Goal: Information Seeking & Learning: Learn about a topic

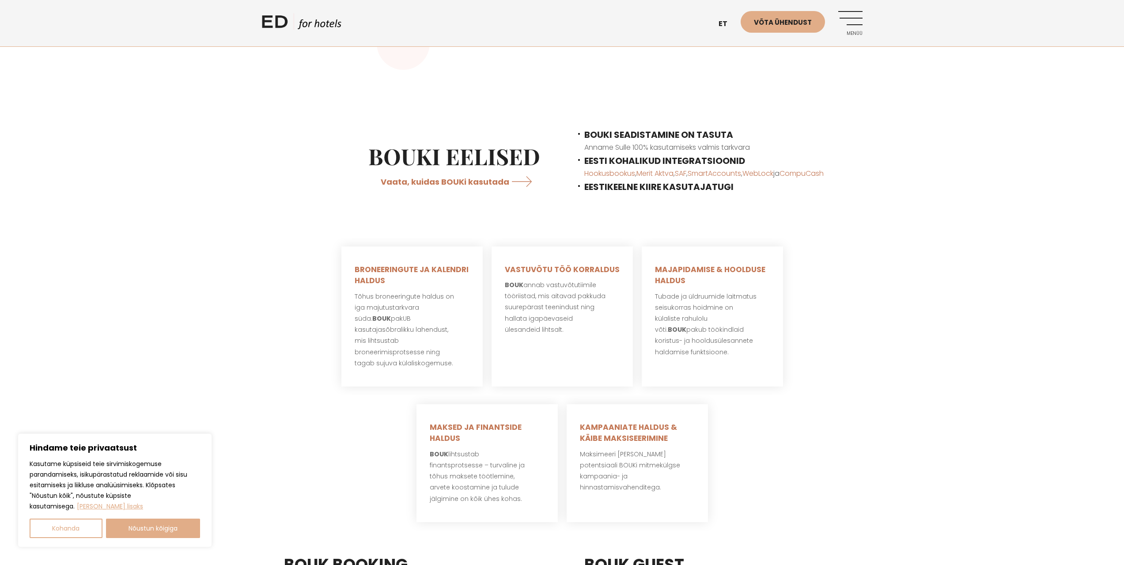
scroll to position [44, 0]
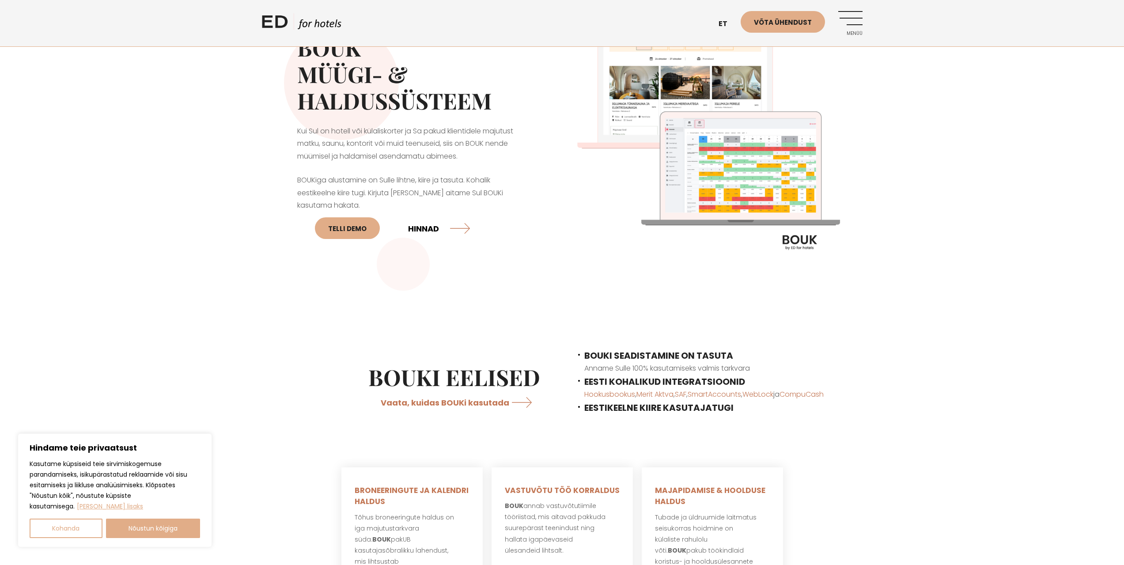
click at [431, 228] on link "HINNAD" at bounding box center [439, 227] width 62 height 23
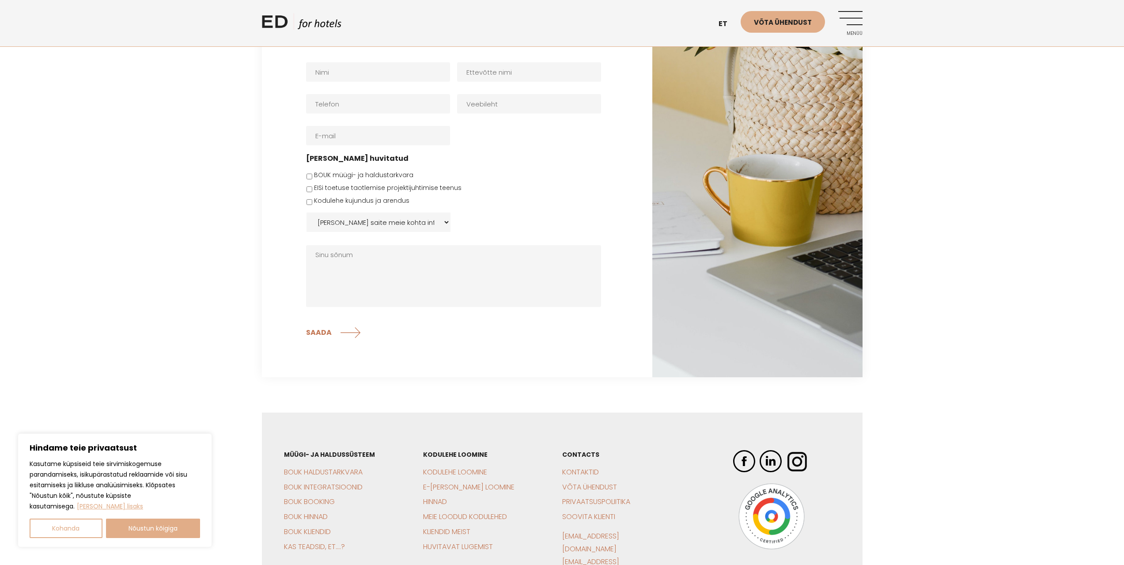
scroll to position [1920, 0]
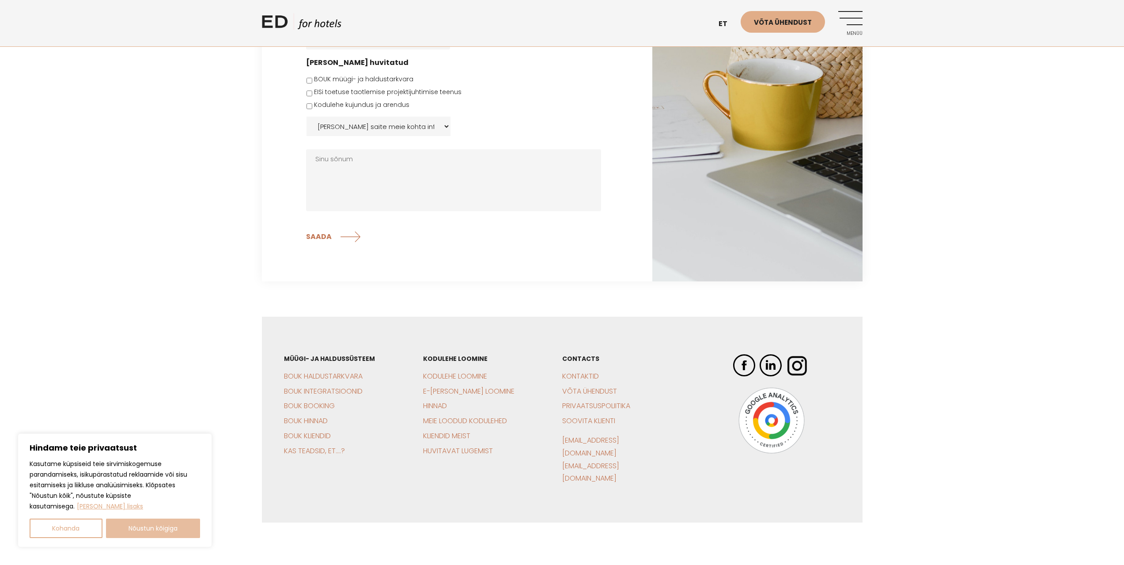
click at [170, 525] on button "Nõustun kõigiga" at bounding box center [153, 527] width 94 height 19
checkbox input "true"
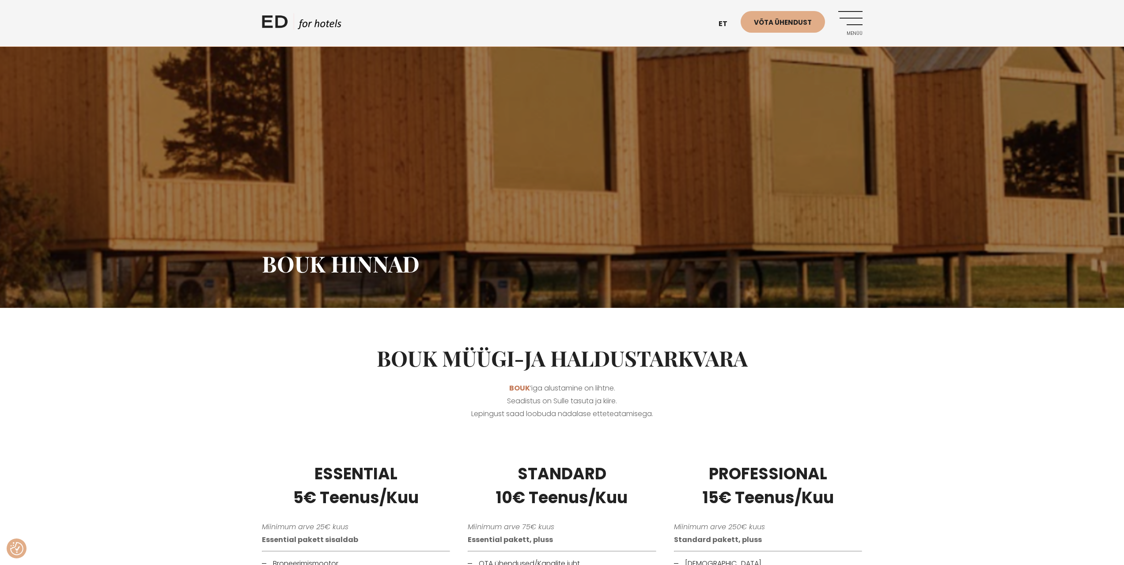
scroll to position [0, 0]
